Goal: Task Accomplishment & Management: Manage account settings

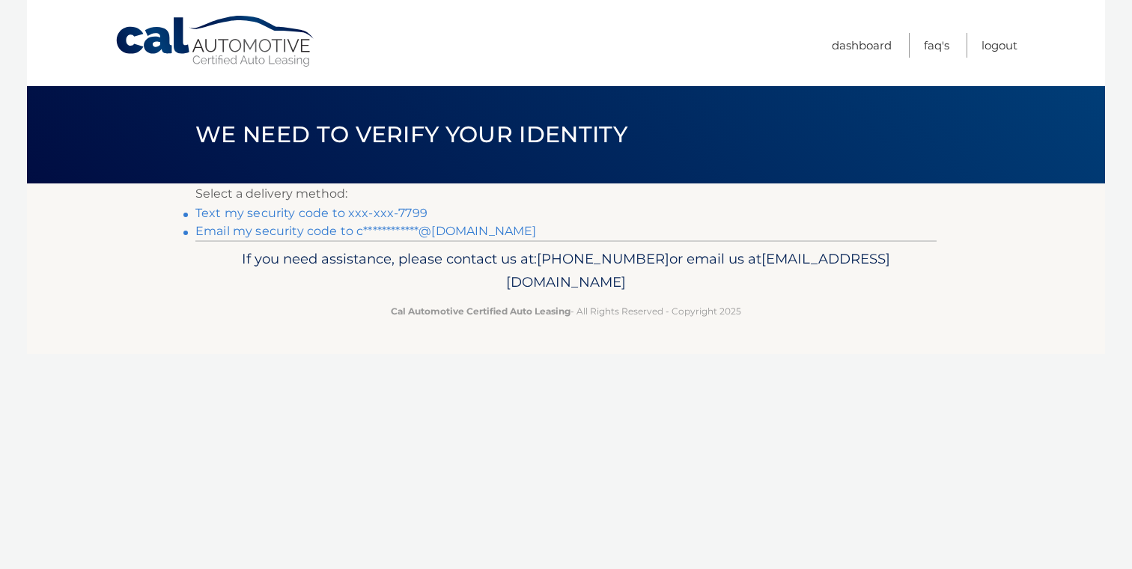
click at [347, 215] on link "Text my security code to xxx-xxx-7799" at bounding box center [311, 213] width 232 height 14
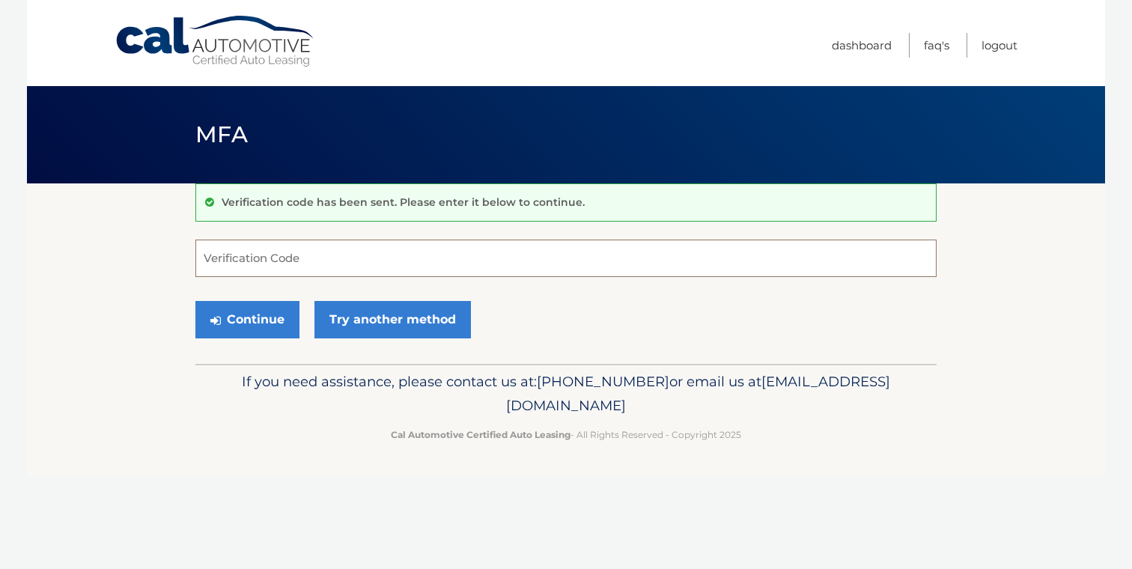
click at [312, 269] on input "Verification Code" at bounding box center [565, 258] width 741 height 37
type input "279070"
click at [247, 319] on button "Continue" at bounding box center [247, 319] width 104 height 37
click at [264, 323] on button "Continue" at bounding box center [247, 319] width 104 height 37
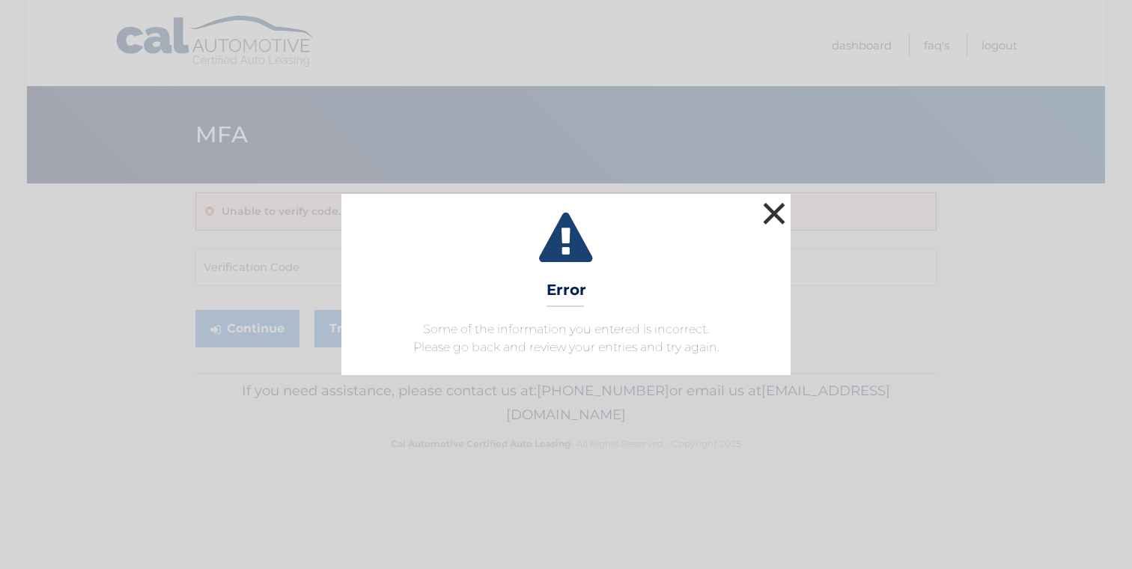
click at [786, 203] on button "×" at bounding box center [774, 213] width 30 height 30
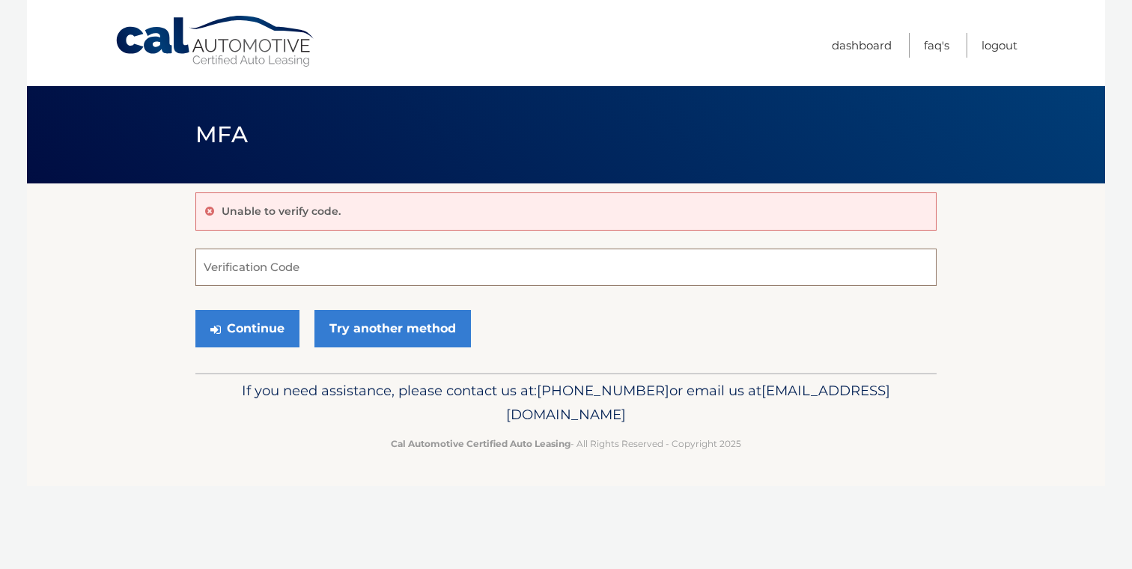
click at [471, 271] on input "Verification Code" at bounding box center [565, 266] width 741 height 37
click at [131, 323] on section "Unable to verify code. Verification Code Continue Try another method" at bounding box center [566, 277] width 1078 height 189
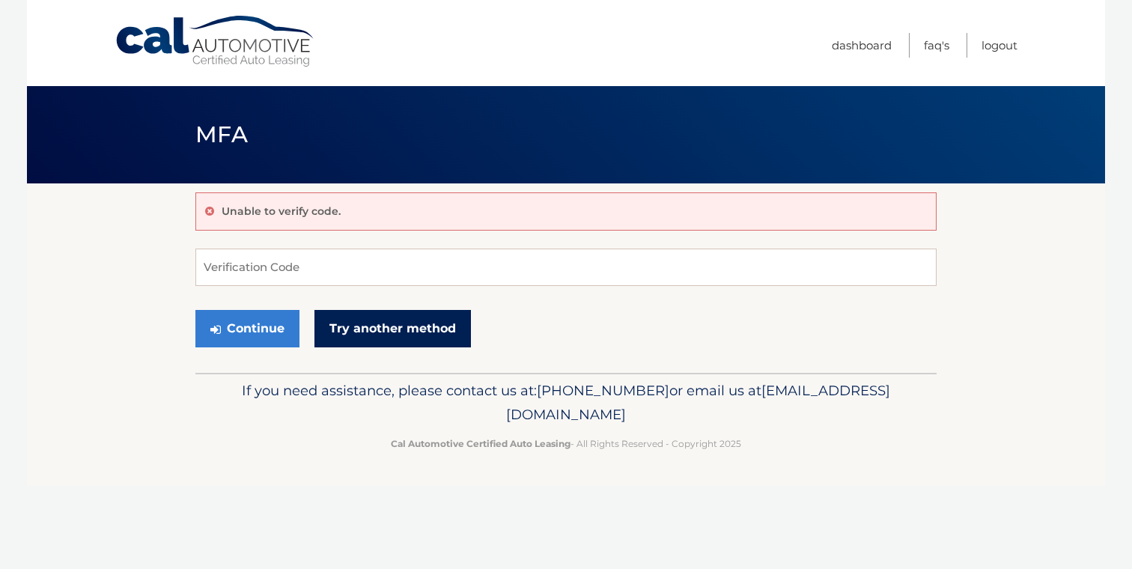
click at [330, 326] on link "Try another method" at bounding box center [392, 328] width 156 height 37
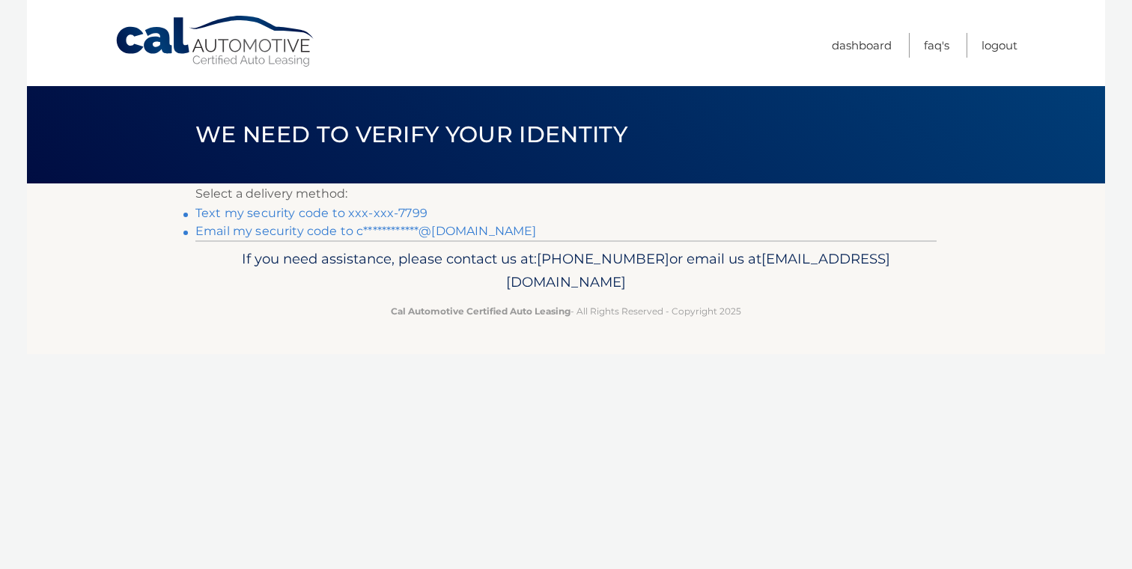
click at [353, 233] on link "**********" at bounding box center [365, 231] width 341 height 14
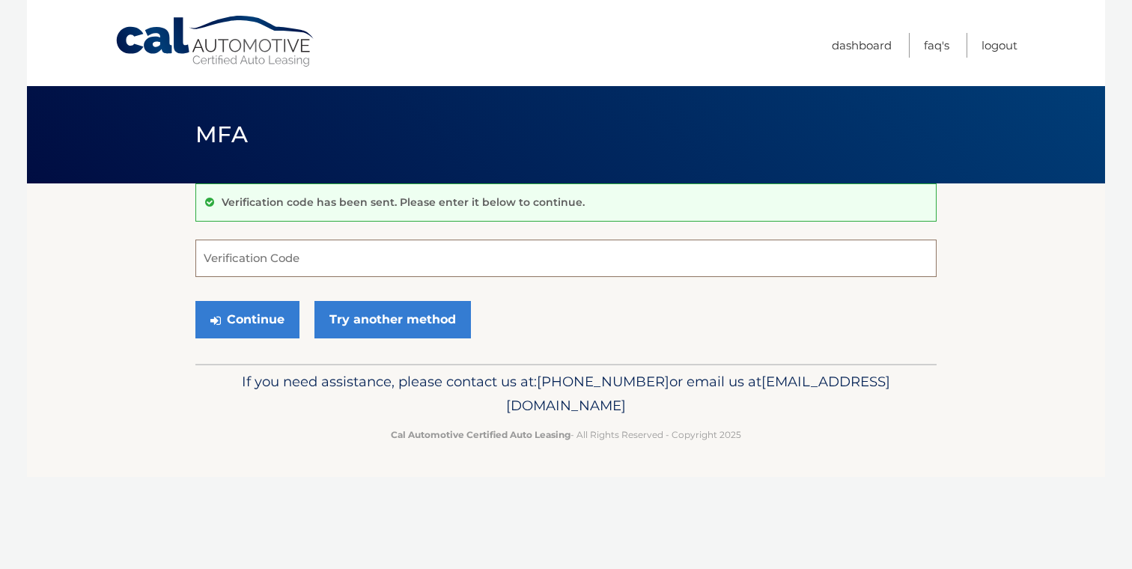
click at [335, 263] on input "Verification Code" at bounding box center [565, 258] width 741 height 37
paste input "164131"
type input "164131"
click at [247, 319] on button "Continue" at bounding box center [247, 319] width 104 height 37
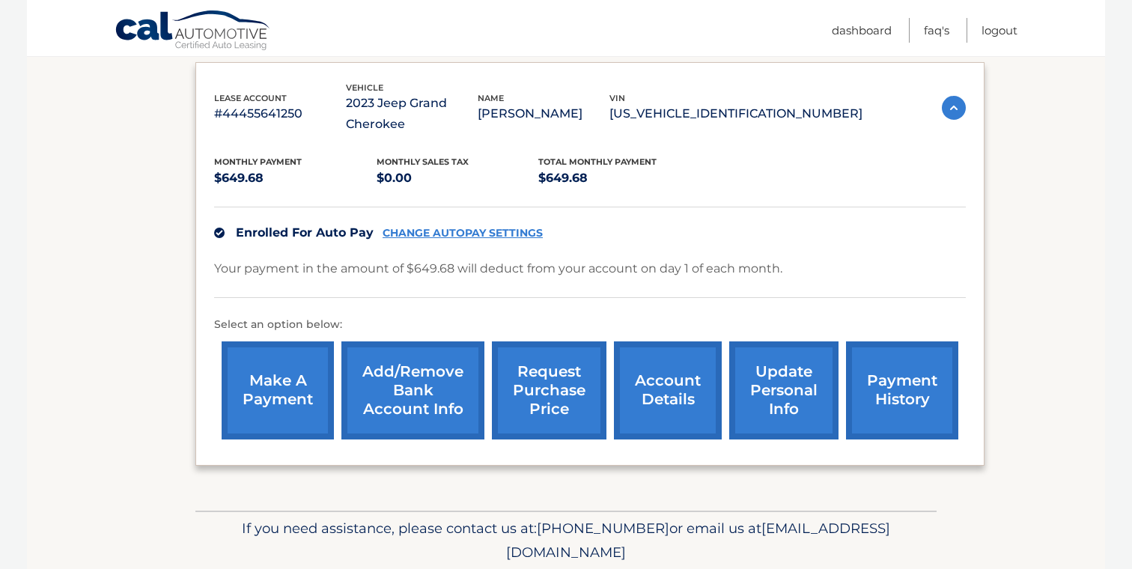
scroll to position [267, 0]
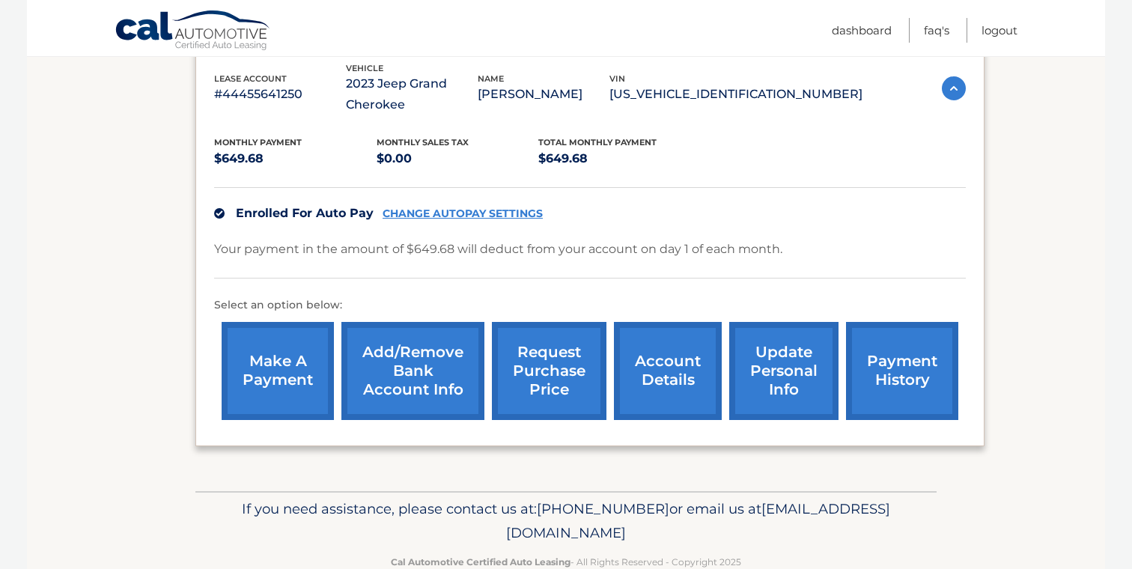
click at [534, 369] on link "request purchase price" at bounding box center [549, 371] width 115 height 98
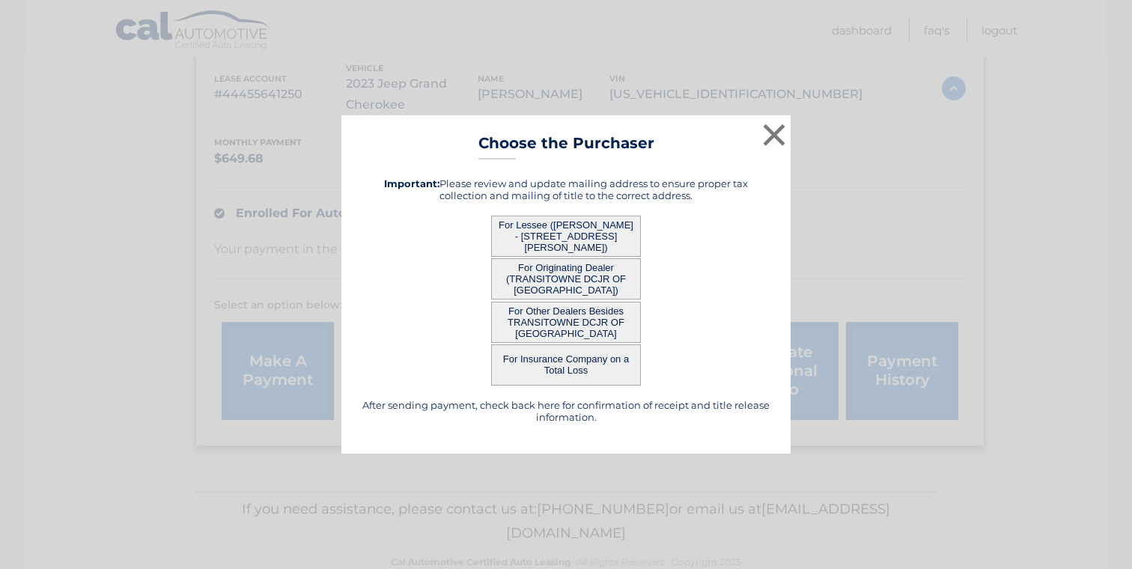
click at [581, 231] on button "For Lessee ([PERSON_NAME] - [STREET_ADDRESS][PERSON_NAME])" at bounding box center [566, 236] width 150 height 41
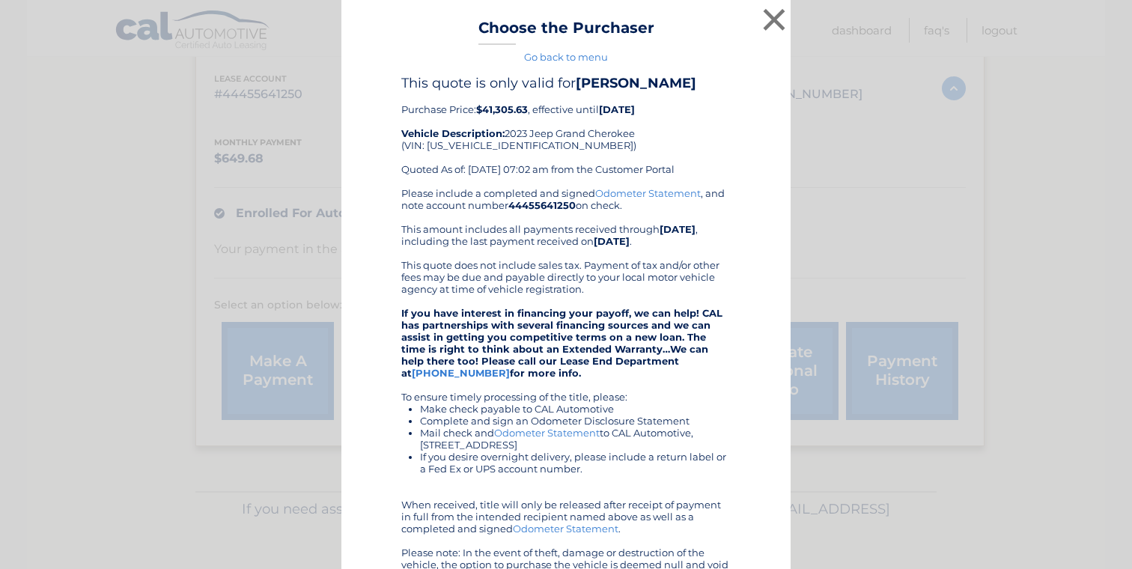
scroll to position [0, 0]
click at [774, 13] on button "×" at bounding box center [774, 19] width 30 height 30
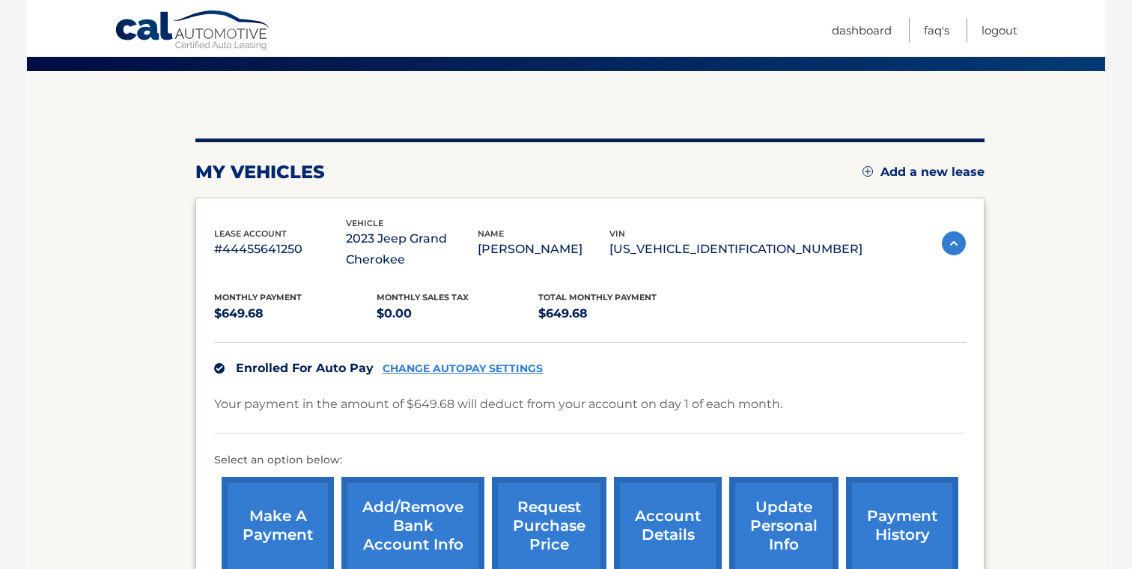
scroll to position [174, 0]
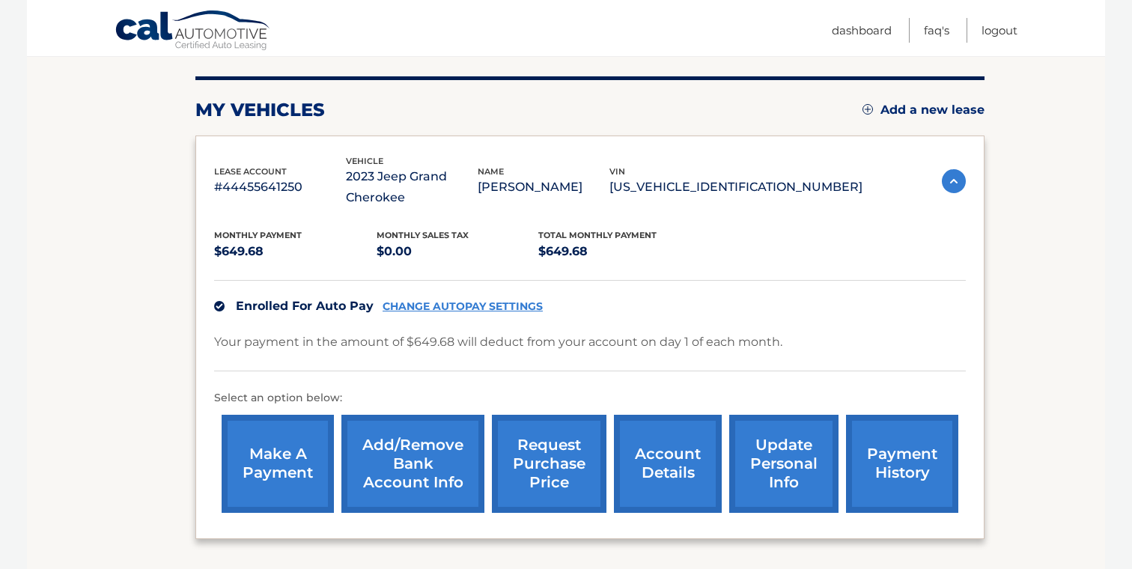
click at [664, 457] on link "account details" at bounding box center [668, 464] width 108 height 98
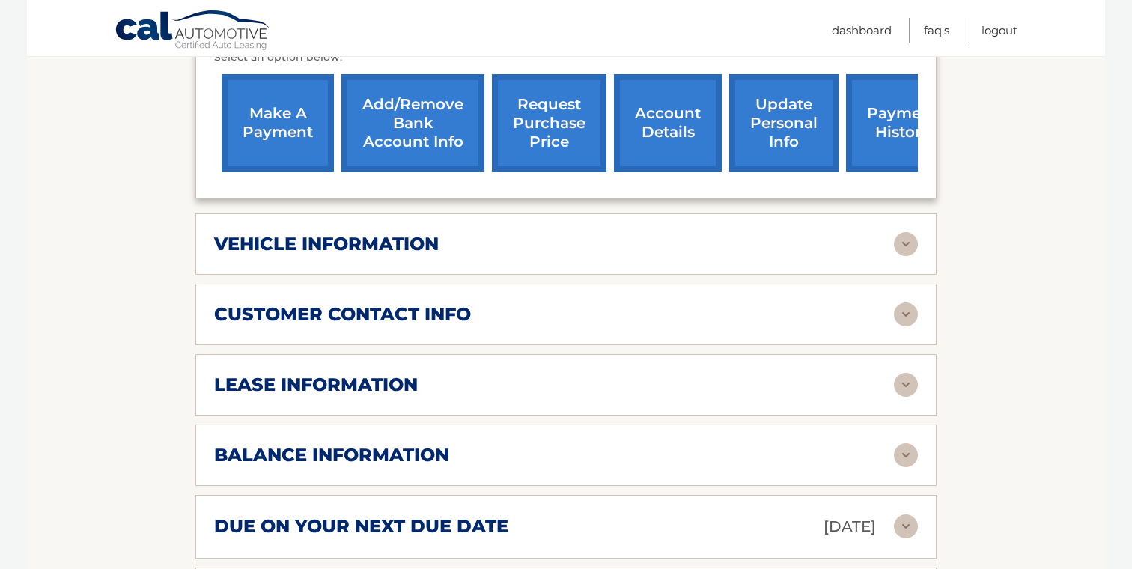
scroll to position [534, 0]
click at [904, 383] on img at bounding box center [906, 385] width 24 height 24
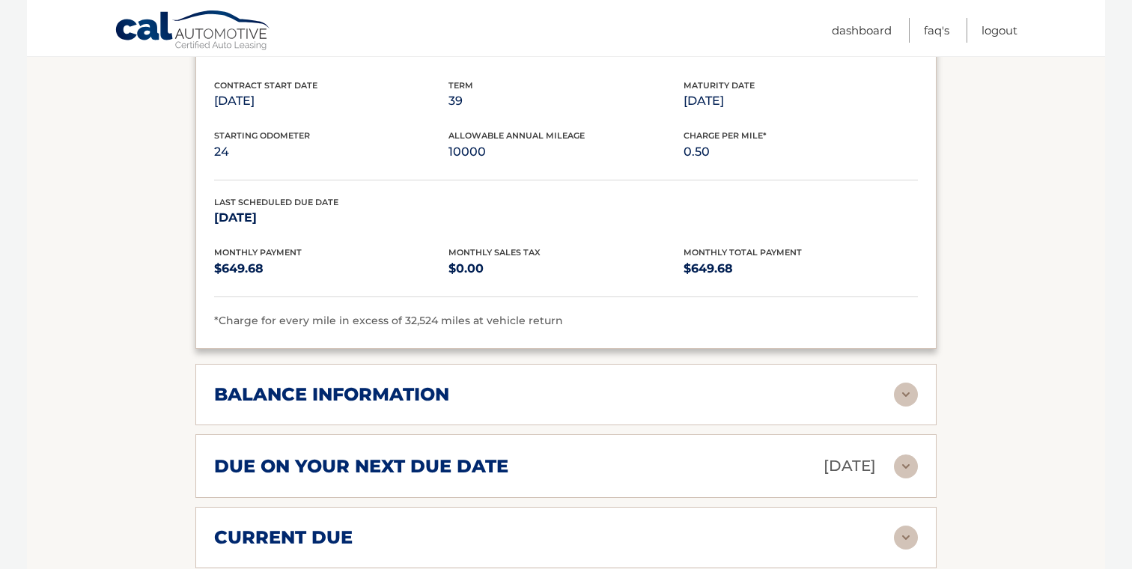
scroll to position [871, 0]
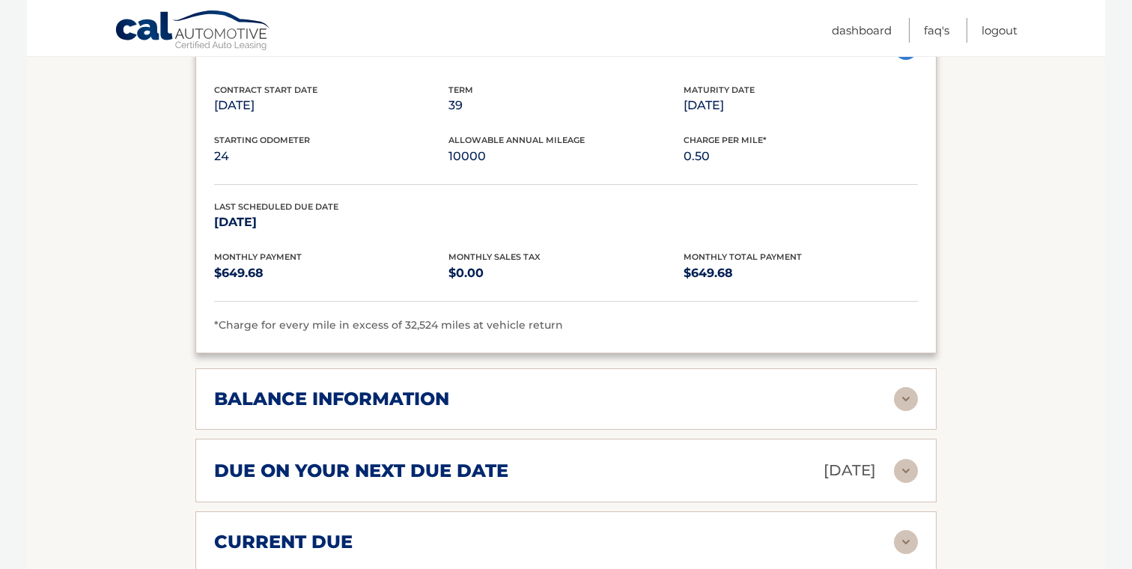
click at [909, 391] on img at bounding box center [906, 399] width 24 height 24
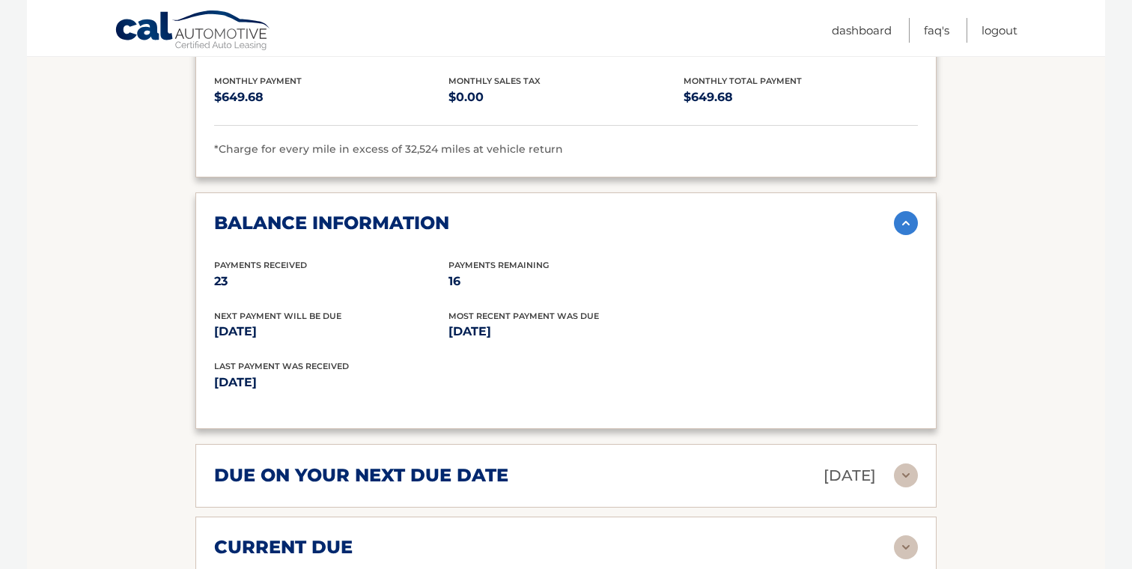
scroll to position [1161, 0]
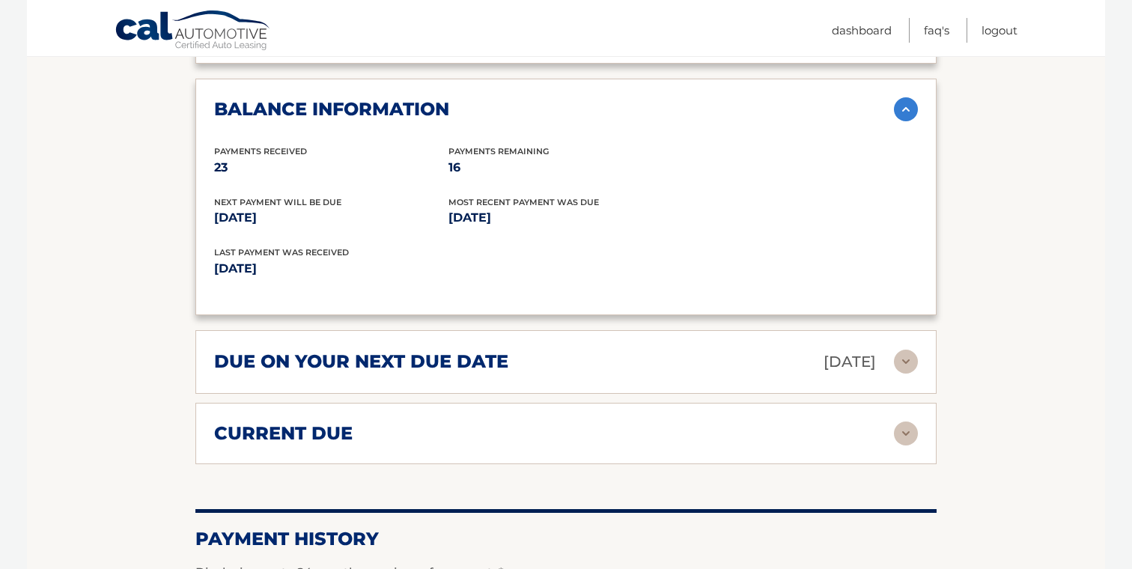
click at [898, 427] on img at bounding box center [906, 433] width 24 height 24
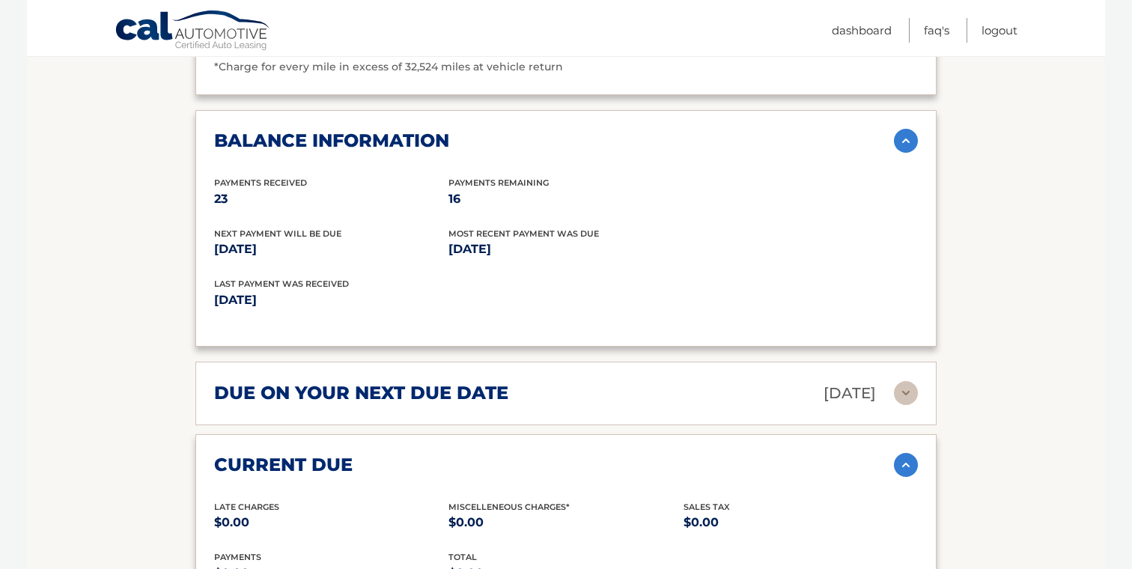
scroll to position [1127, 0]
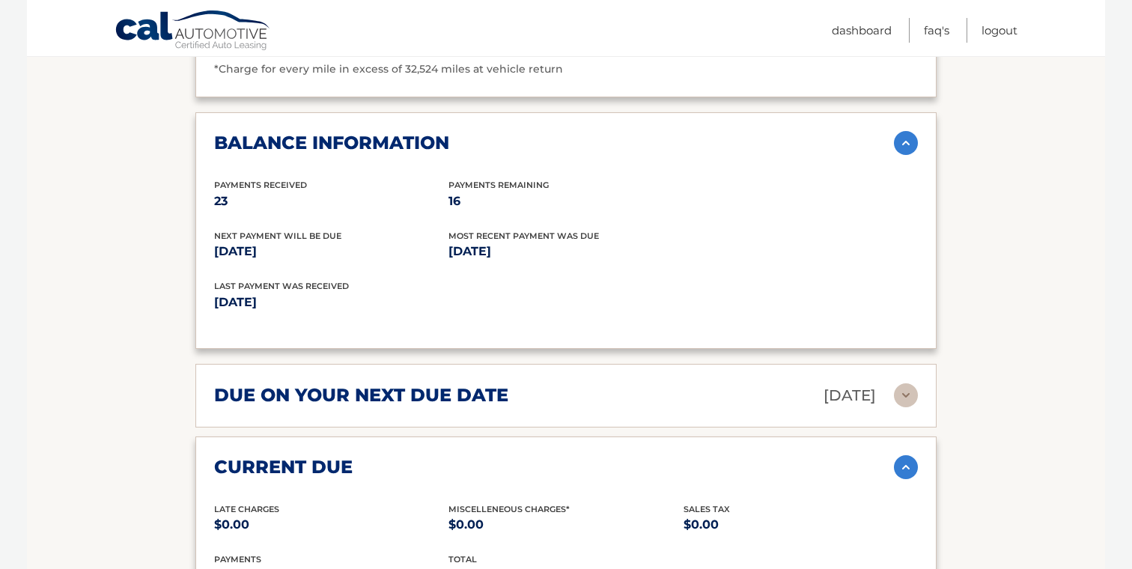
click at [906, 392] on img at bounding box center [906, 395] width 24 height 24
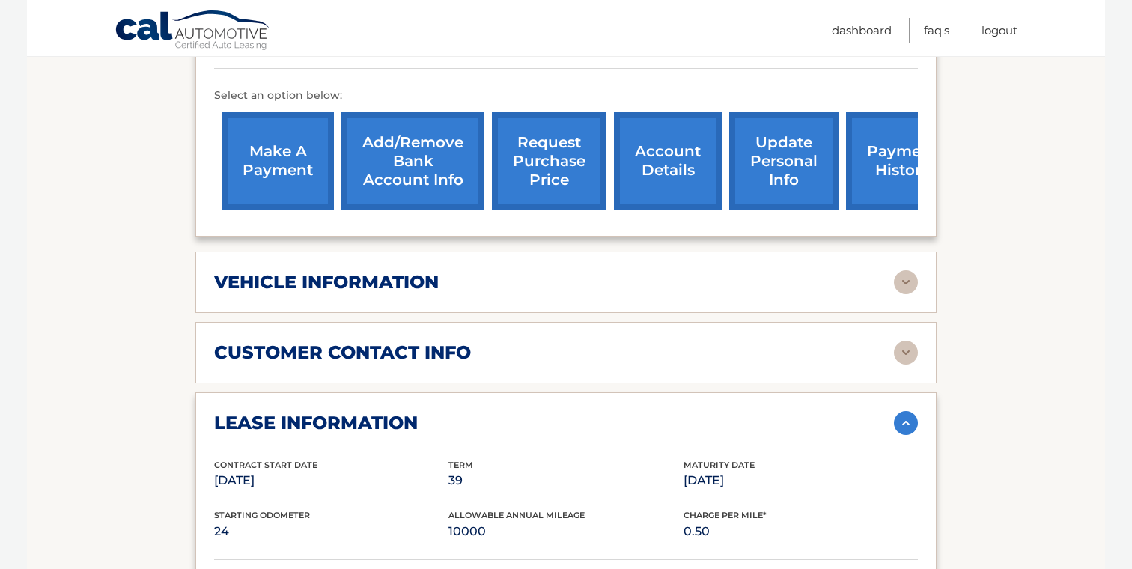
scroll to position [498, 0]
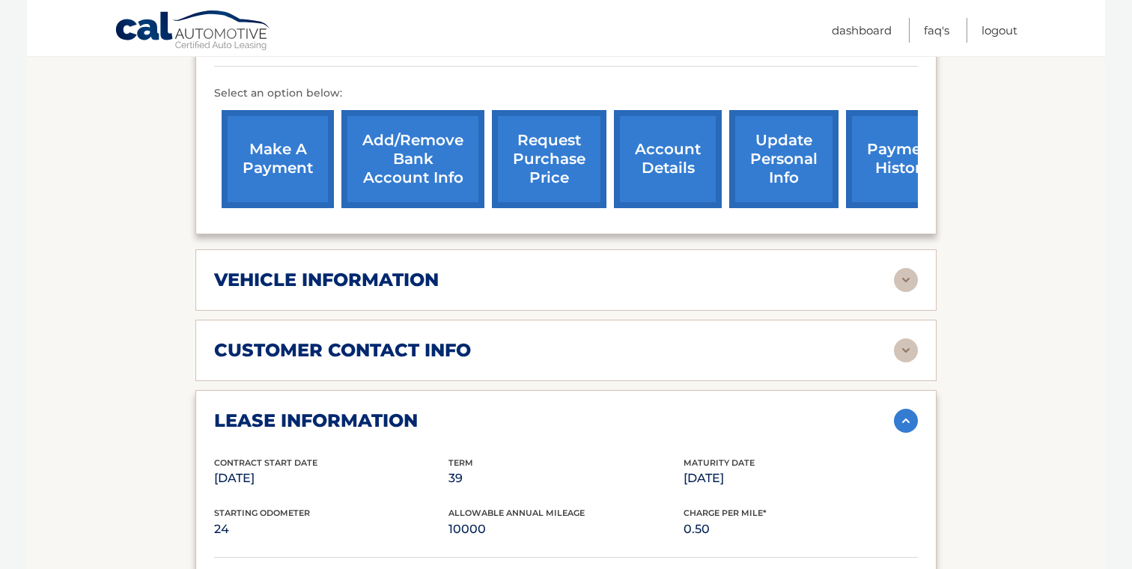
click at [911, 338] on img at bounding box center [906, 350] width 24 height 24
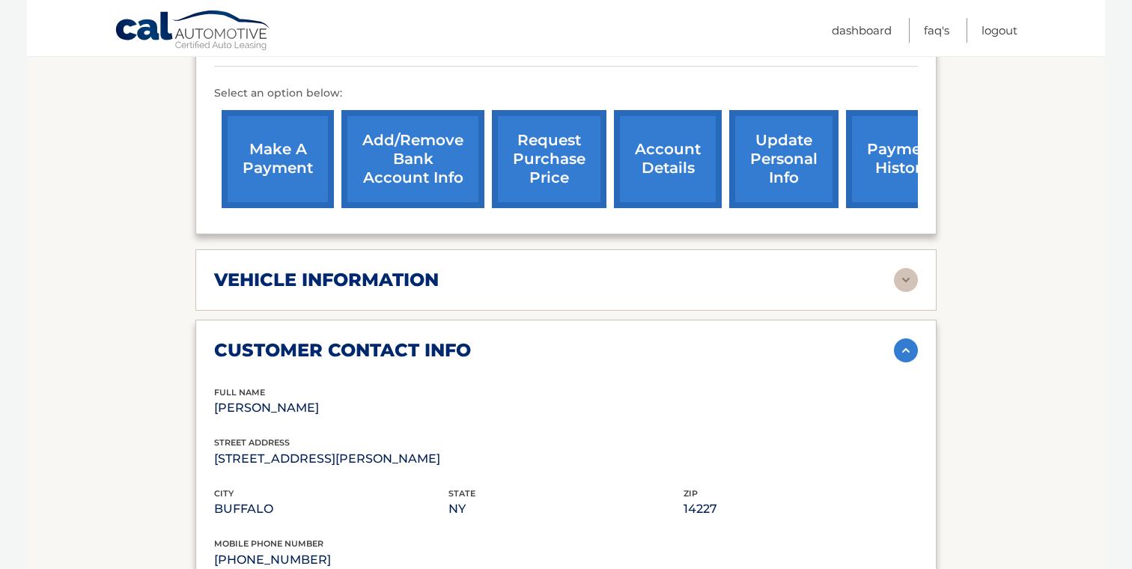
click at [912, 265] on div "vehicle information vehicle Year 2023 vehicle make Jeep vehicle model Grand Che…" at bounding box center [565, 279] width 741 height 61
click at [908, 272] on img at bounding box center [906, 280] width 24 height 24
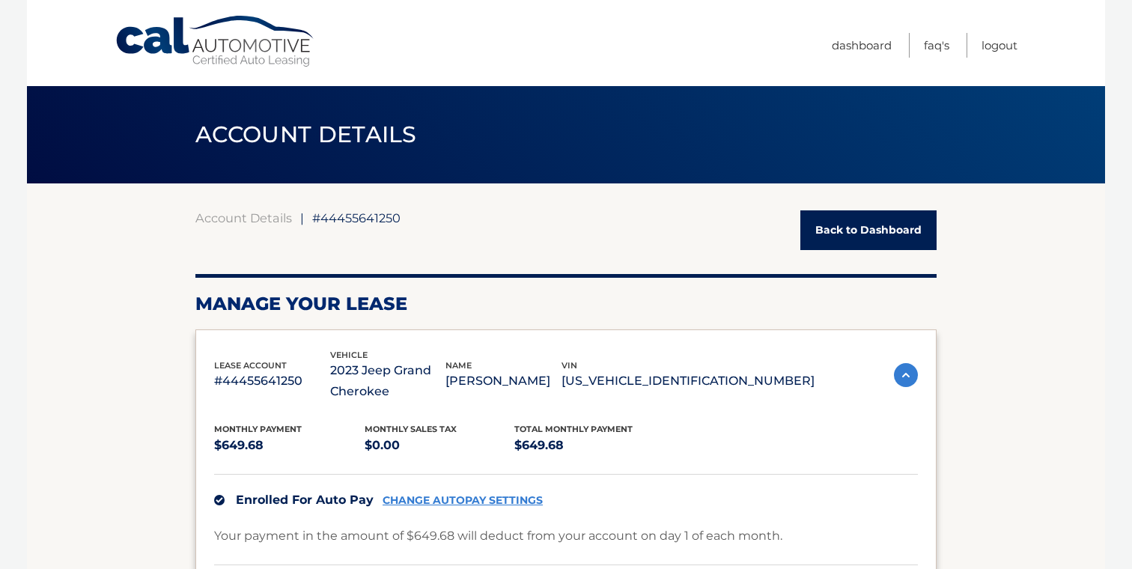
scroll to position [0, 0]
